Goal: Task Accomplishment & Management: Manage account settings

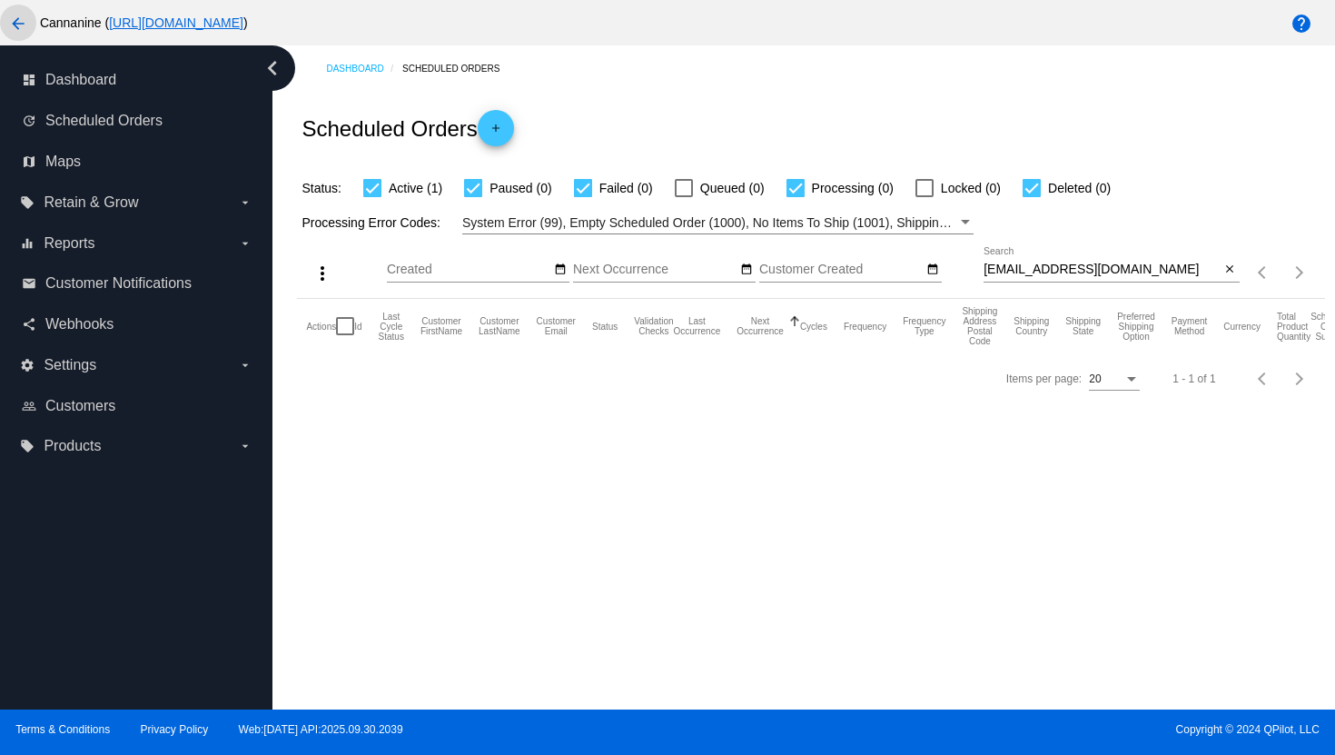
click at [19, 30] on mat-icon "arrow_back" at bounding box center [18, 24] width 22 height 22
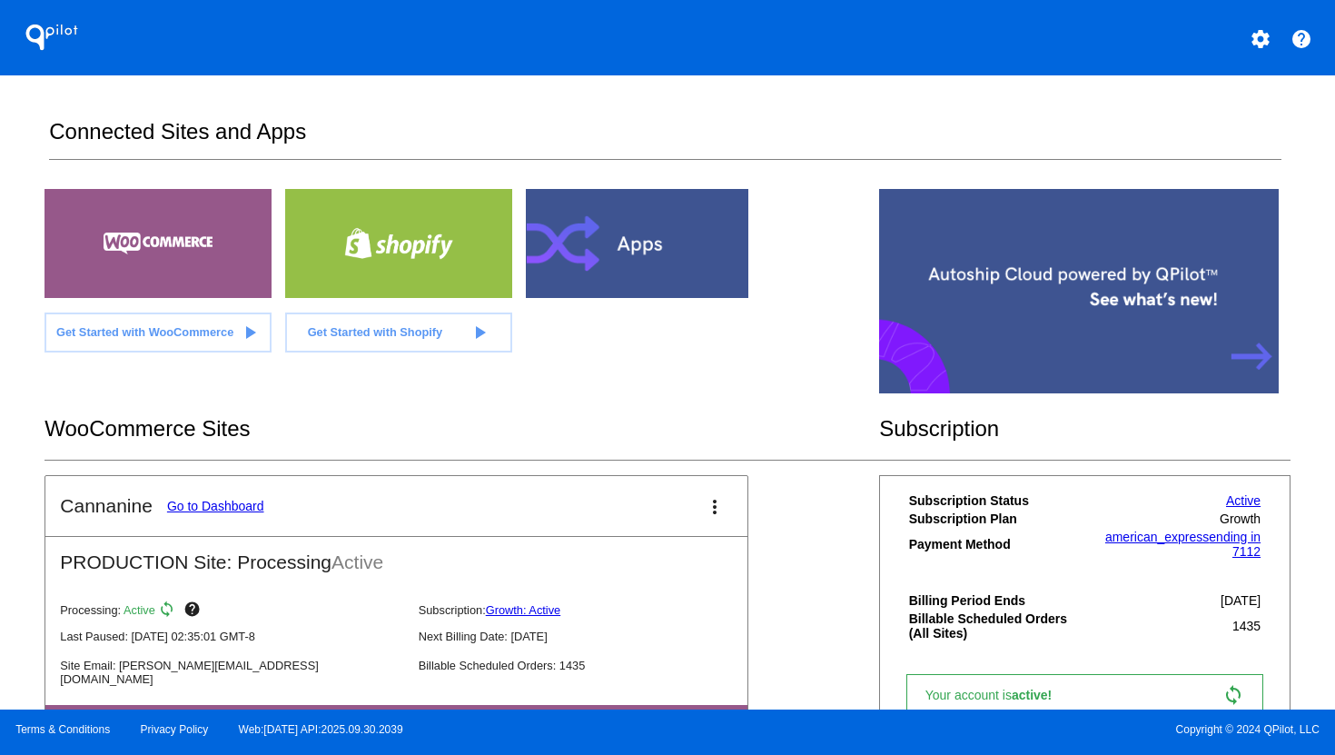
click at [1260, 43] on mat-icon "settings" at bounding box center [1261, 39] width 22 height 22
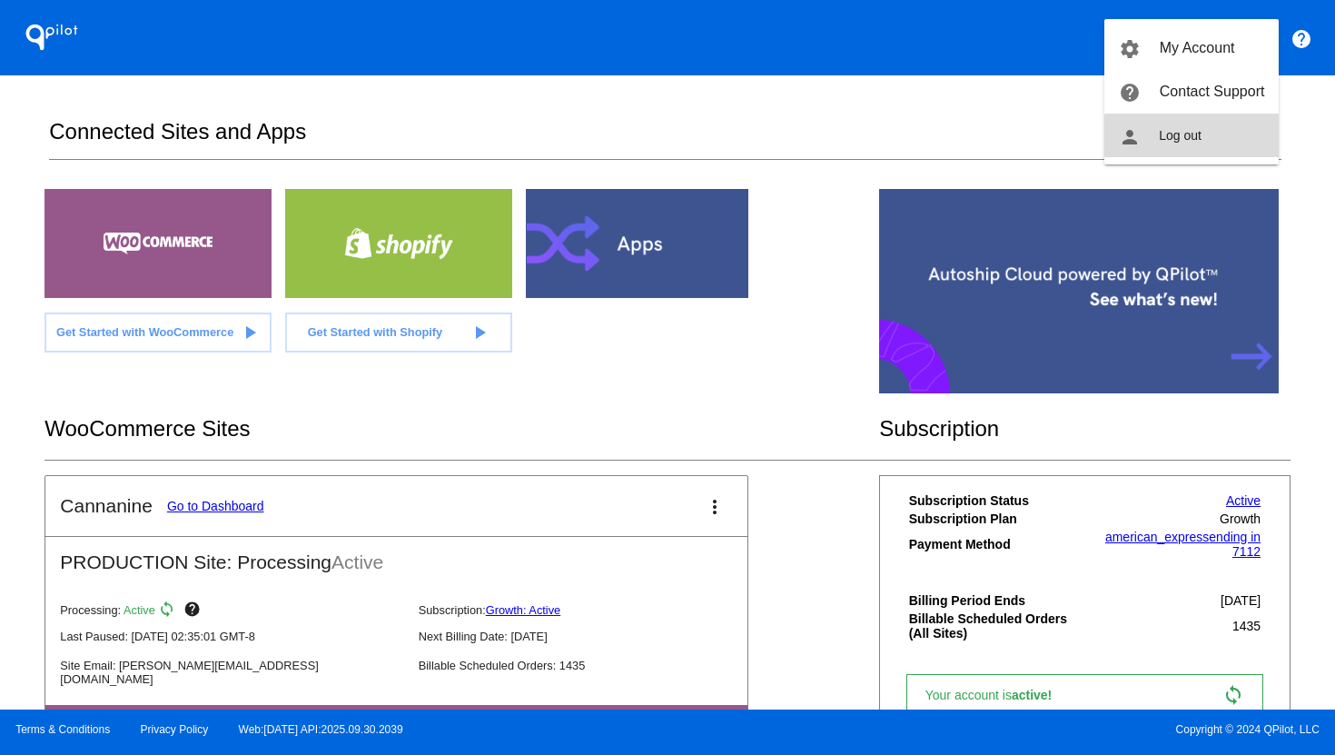
click at [1222, 146] on button "person Log out" at bounding box center [1191, 136] width 174 height 44
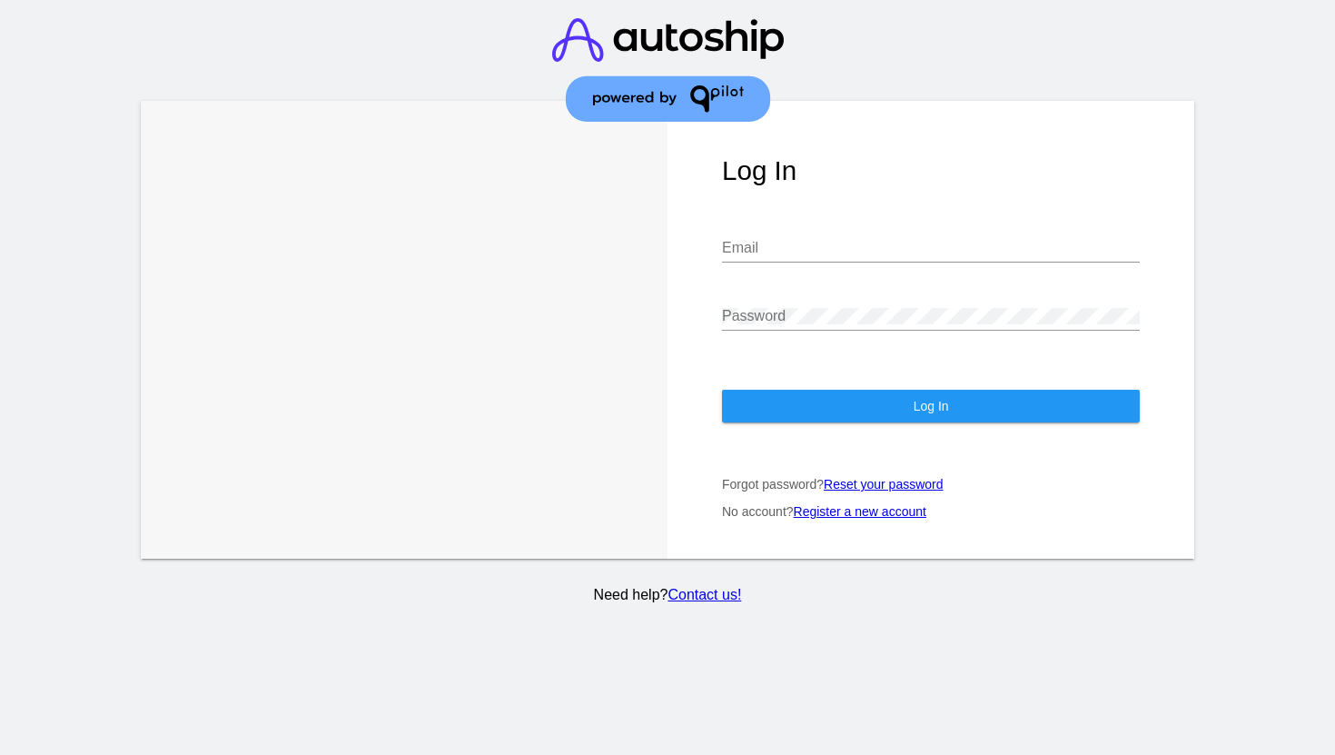
click at [842, 247] on div "Email" at bounding box center [931, 251] width 418 height 59
click at [846, 240] on div "Email" at bounding box center [931, 242] width 418 height 41
type input "[EMAIL_ADDRESS][DOMAIN_NAME]"
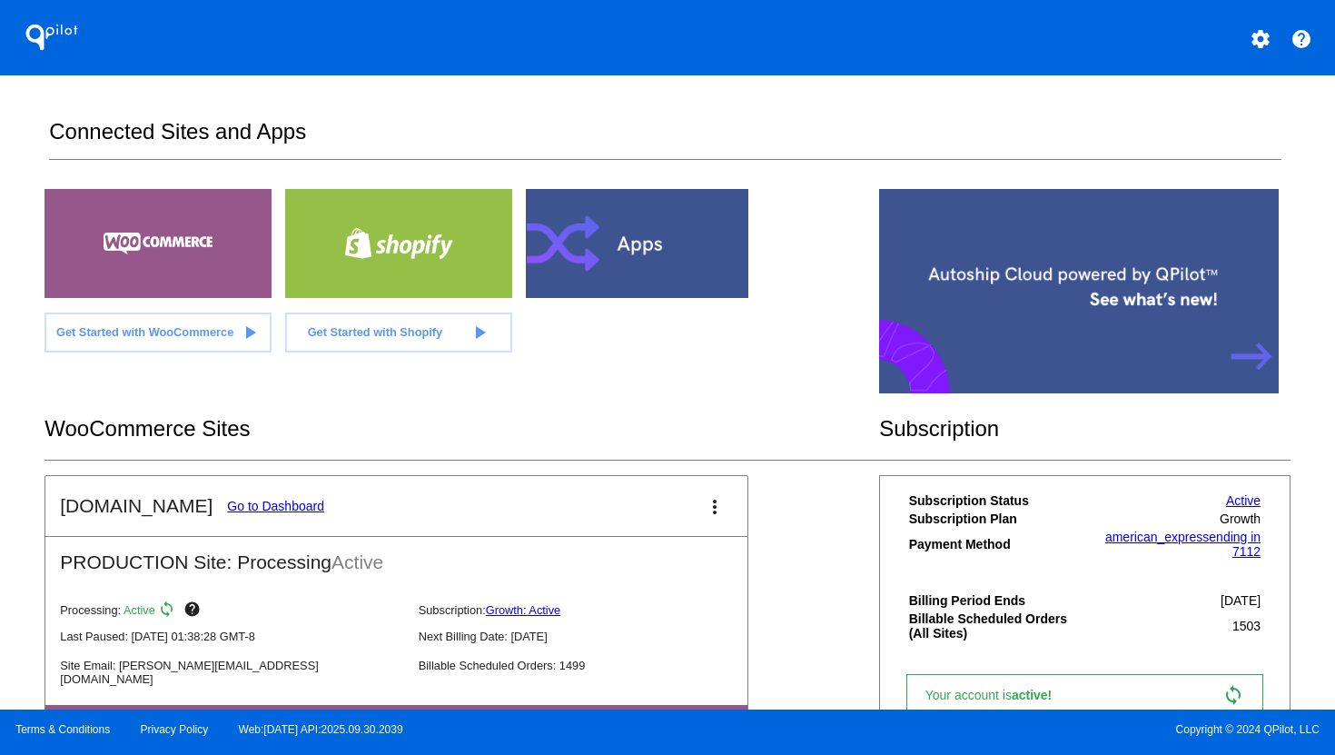
click at [259, 502] on link "Go to Dashboard" at bounding box center [275, 506] width 97 height 15
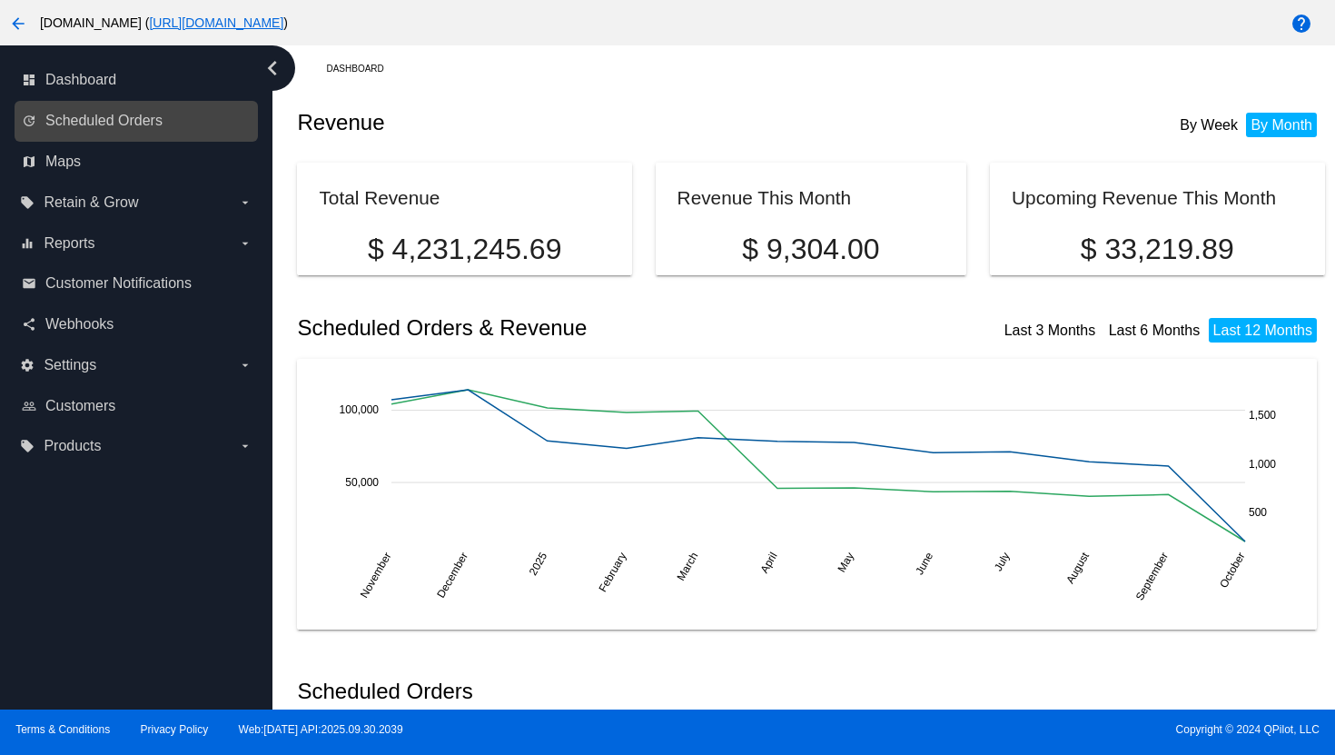
click at [162, 118] on link "update Scheduled Orders" at bounding box center [137, 120] width 231 height 29
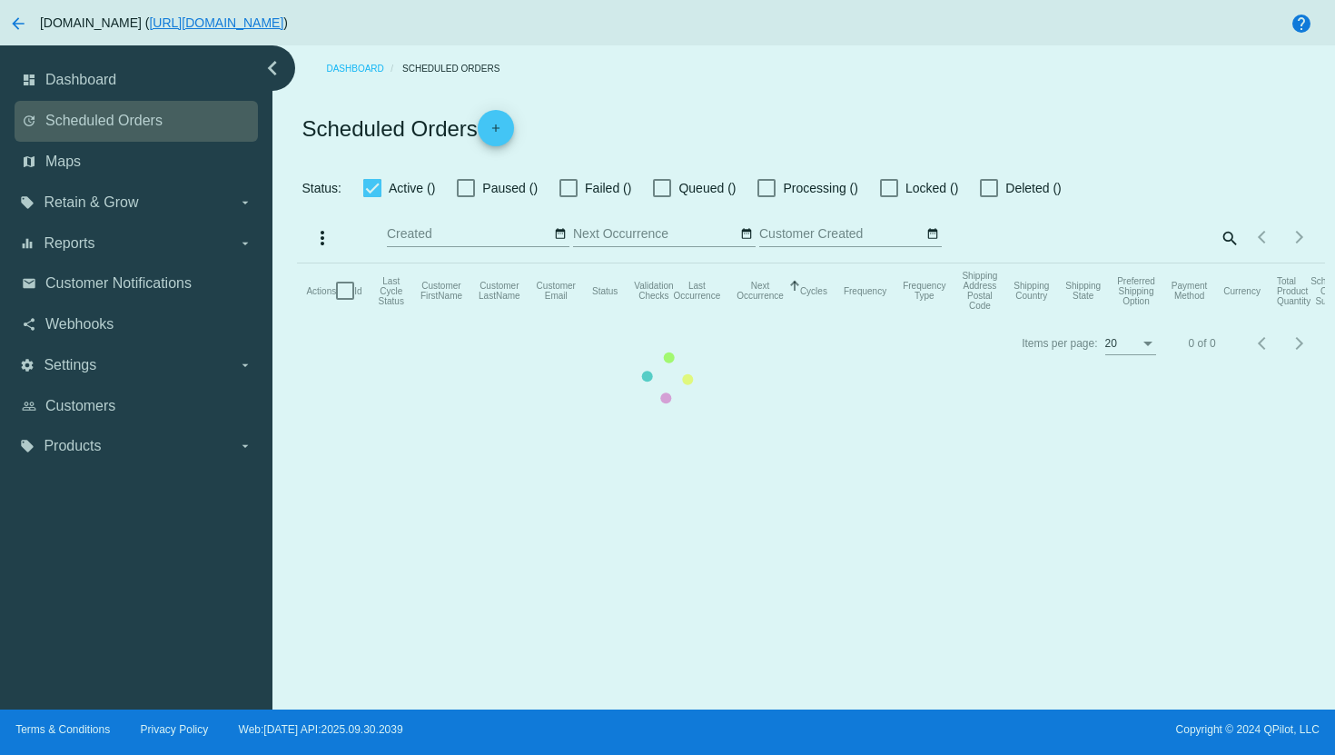
checkbox input "true"
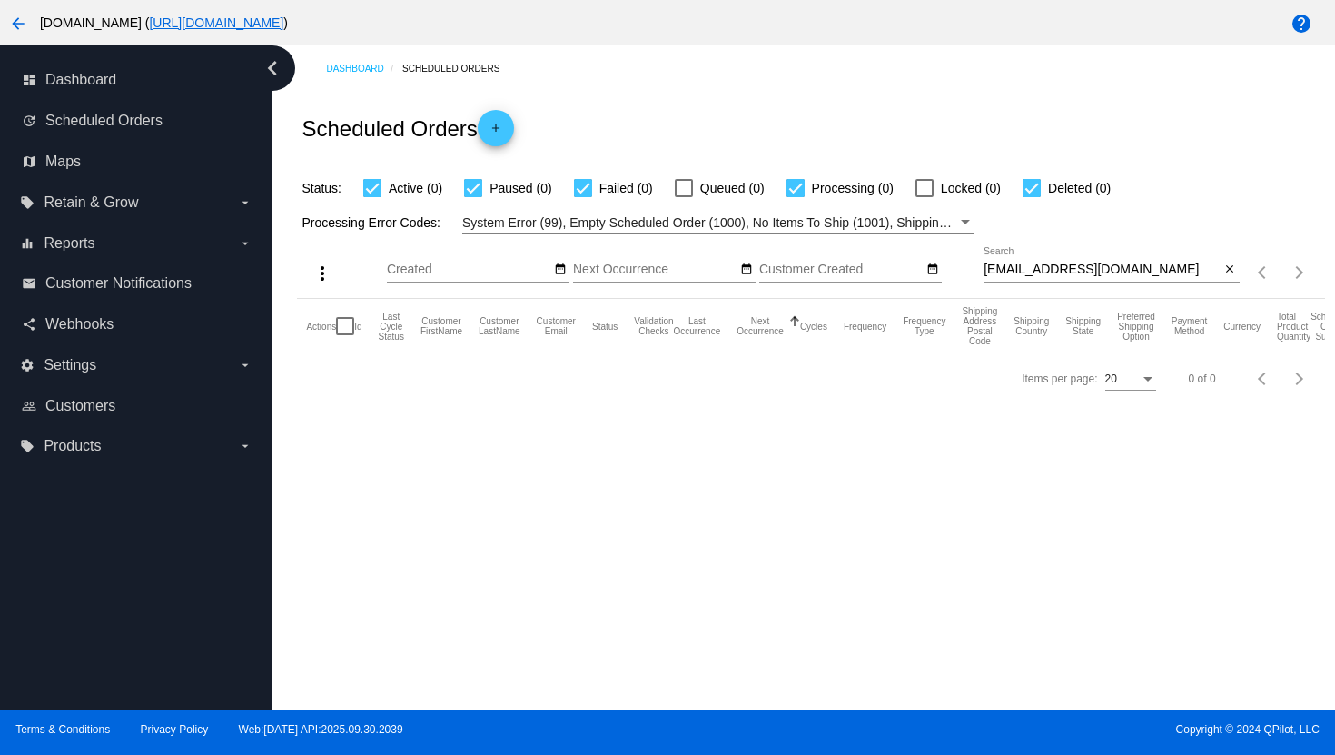
click at [1040, 262] on div "[EMAIL_ADDRESS][DOMAIN_NAME] Search" at bounding box center [1102, 264] width 237 height 35
click at [1035, 271] on input "[EMAIL_ADDRESS][DOMAIN_NAME]" at bounding box center [1102, 269] width 237 height 15
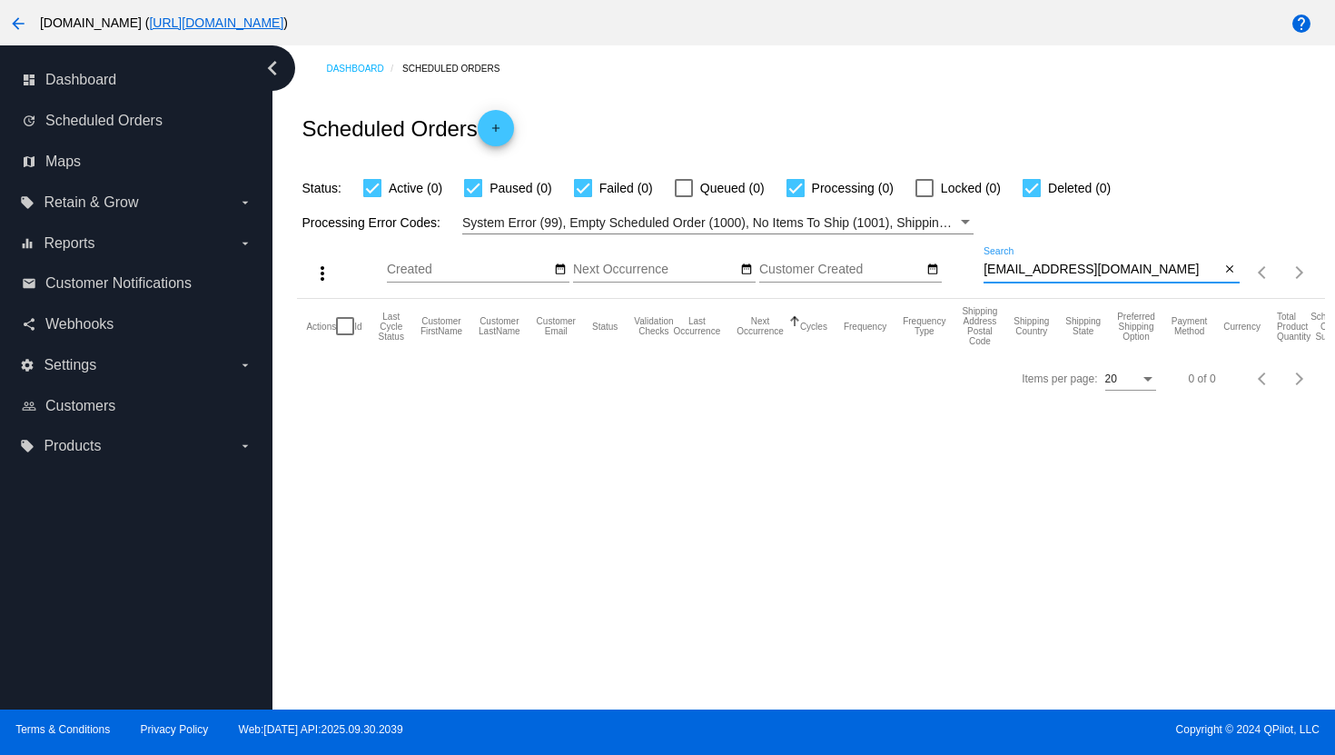
click at [1035, 271] on input "[EMAIL_ADDRESS][DOMAIN_NAME]" at bounding box center [1102, 269] width 237 height 15
paste input "jamesstgelais"
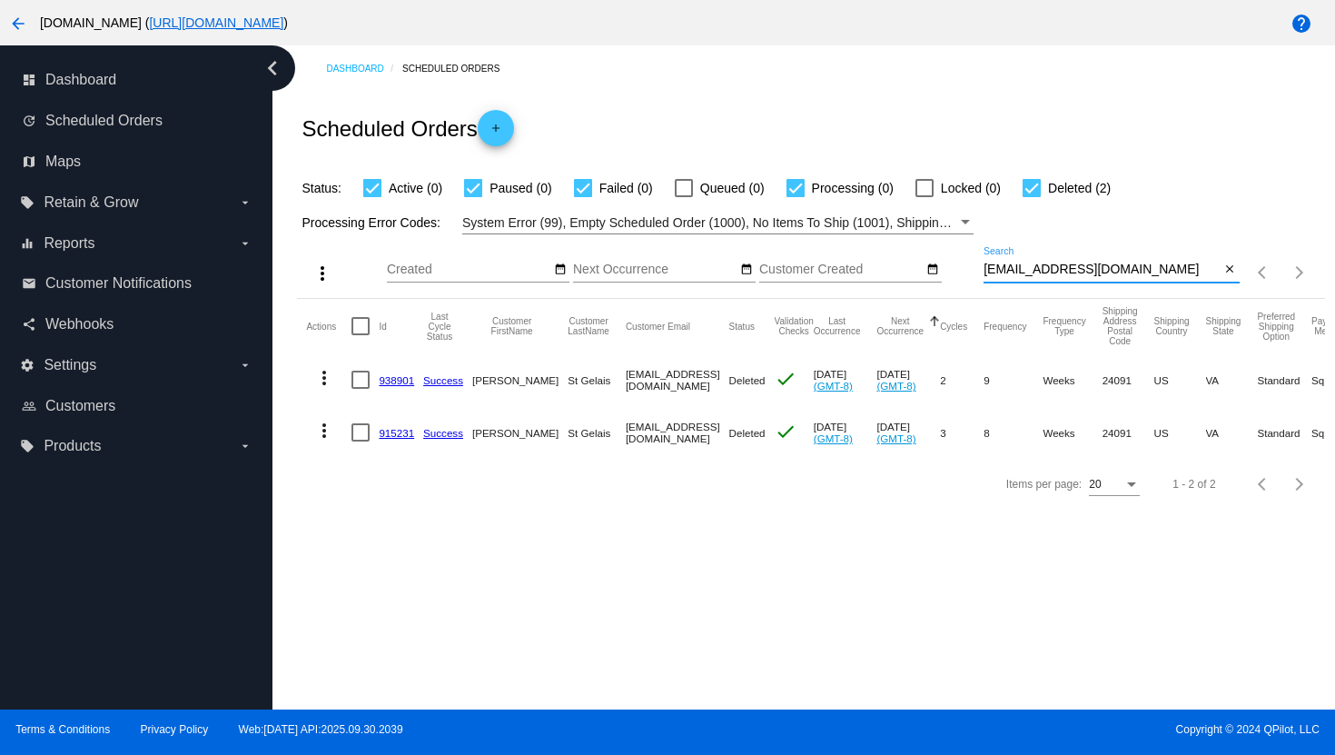
type input "[EMAIL_ADDRESS][DOMAIN_NAME]"
click at [321, 438] on mat-icon "more_vert" at bounding box center [324, 431] width 22 height 22
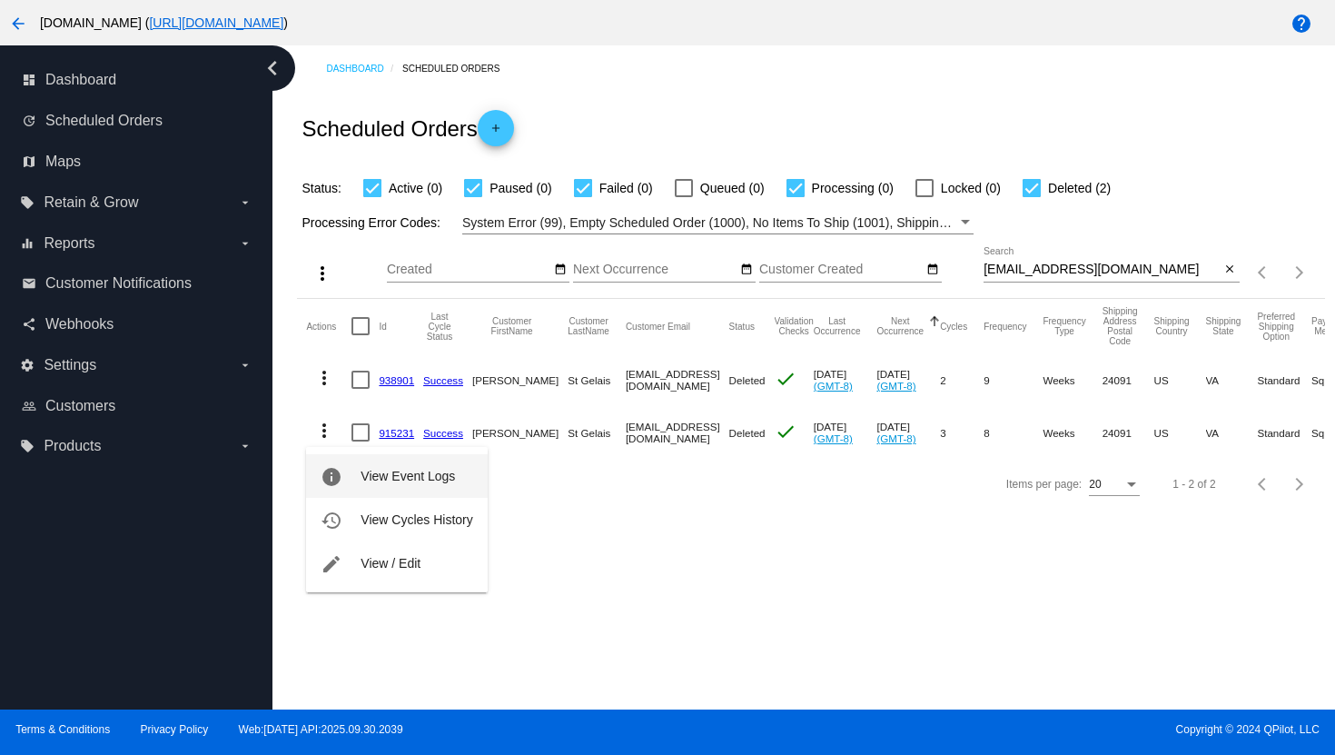
click at [351, 470] on button "info View Event Logs" at bounding box center [396, 476] width 181 height 44
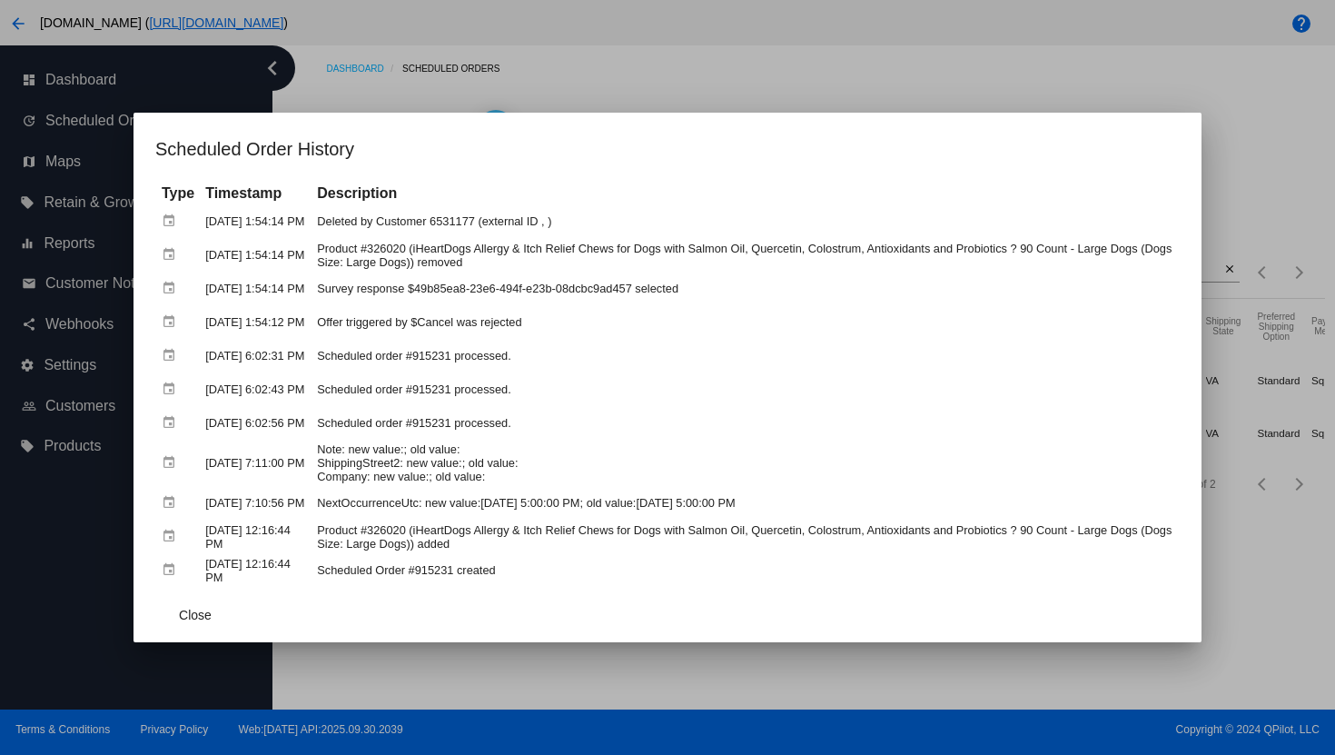
click at [635, 84] on div at bounding box center [667, 377] width 1335 height 755
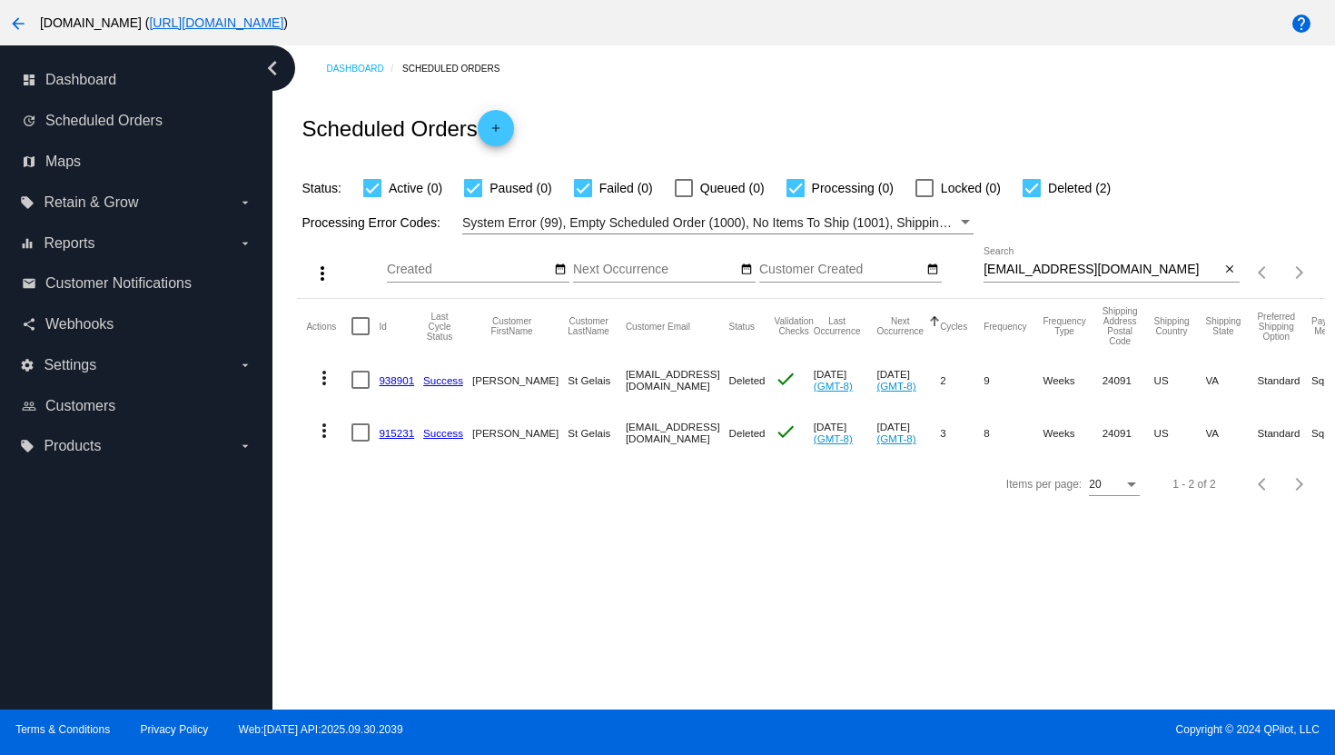
click at [327, 373] on mat-icon "more_vert" at bounding box center [324, 378] width 22 height 22
click at [352, 420] on button "info View Event Logs" at bounding box center [396, 423] width 181 height 44
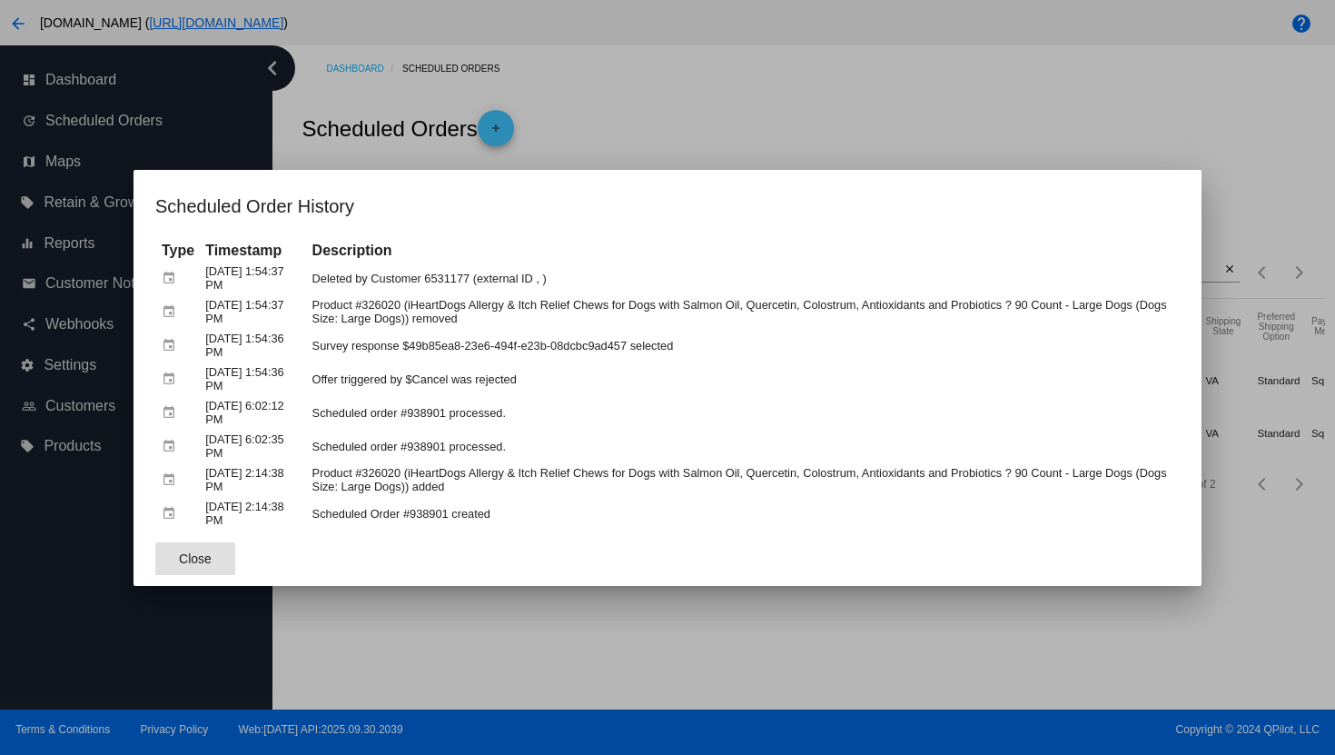
click at [746, 114] on div at bounding box center [667, 377] width 1335 height 755
